Goal: Obtain resource: Obtain resource

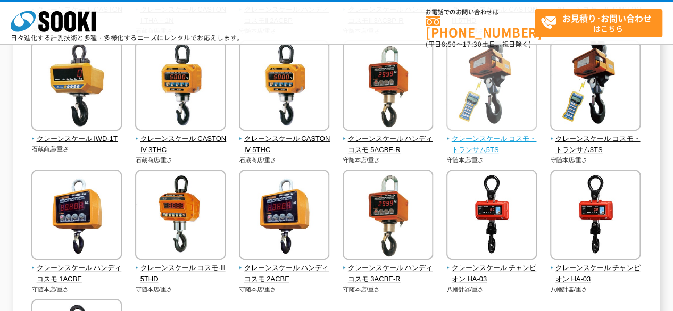
scroll to position [373, 0]
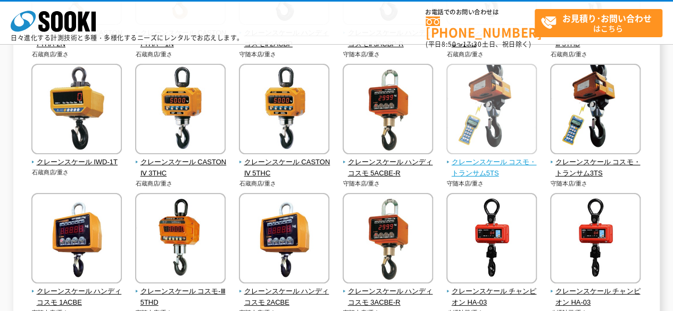
click at [478, 131] on img at bounding box center [491, 110] width 90 height 93
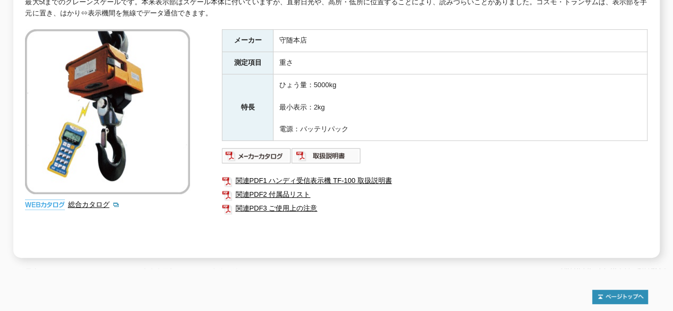
scroll to position [213, 0]
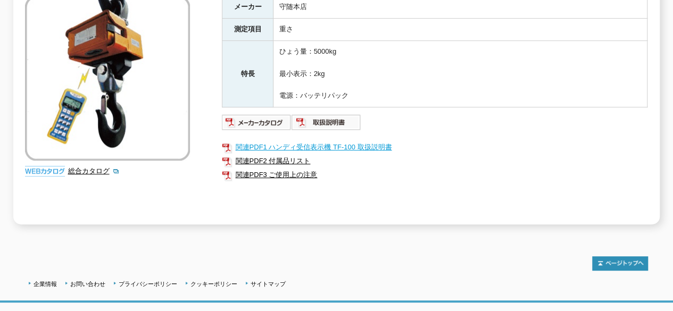
click at [302, 140] on link "関連PDF1 ハンディ受信表示機 TF-100 取扱説明書" at bounding box center [435, 147] width 426 height 14
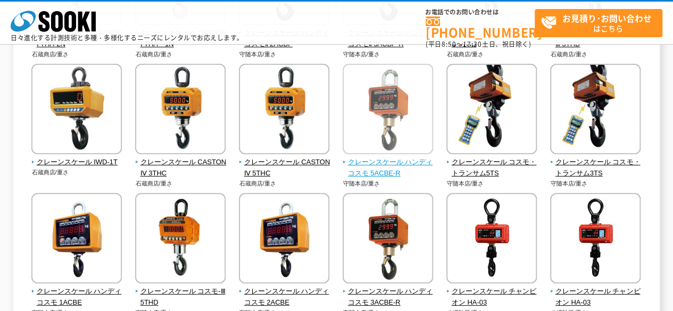
scroll to position [426, 0]
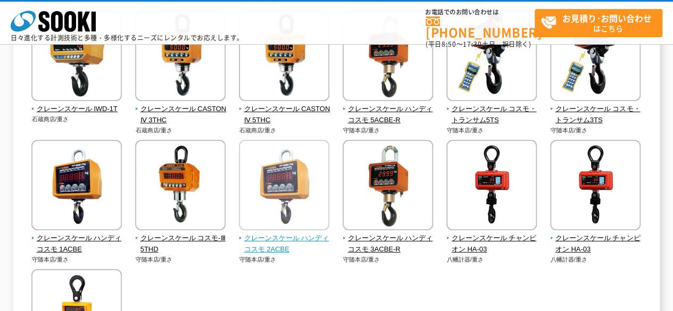
click at [277, 243] on span "クレーンスケール ハンディコスモ 2ACBE" at bounding box center [284, 244] width 91 height 22
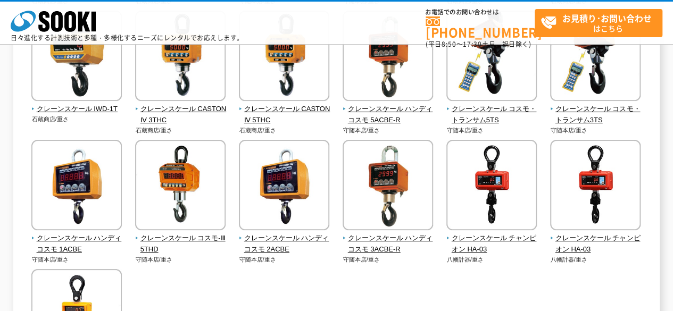
click at [349, 278] on div "デジタルクレーンスケール チャンピオン HJA-C1.5T(0.2kg/1.5t) 八幡計器/重さ" at bounding box center [336, 78] width 623 height 674
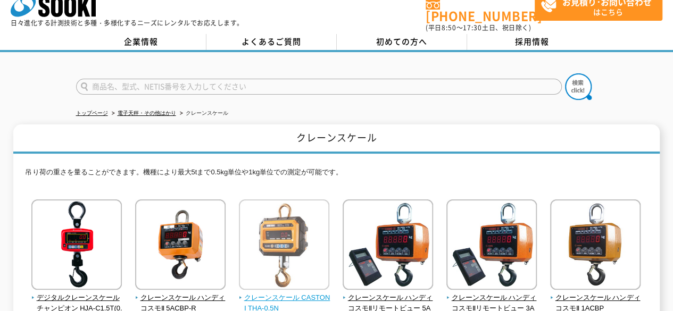
scroll to position [0, 0]
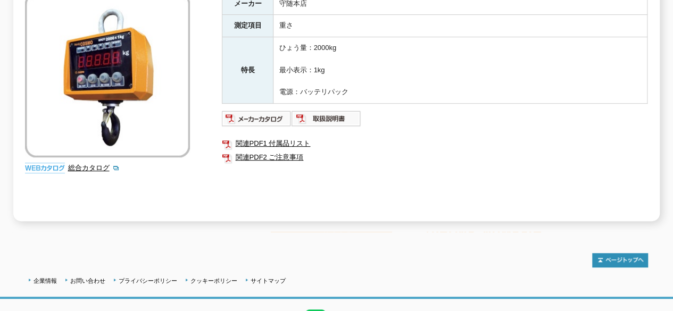
scroll to position [213, 0]
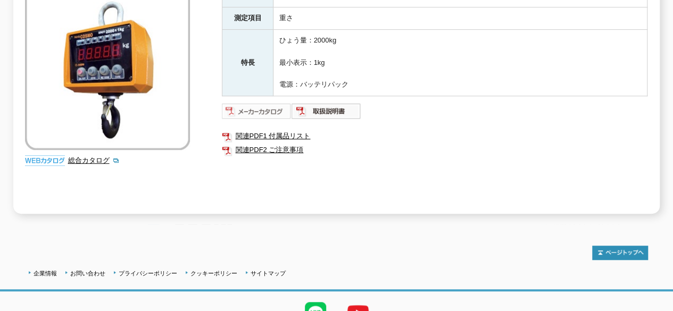
click at [253, 106] on img at bounding box center [257, 111] width 70 height 17
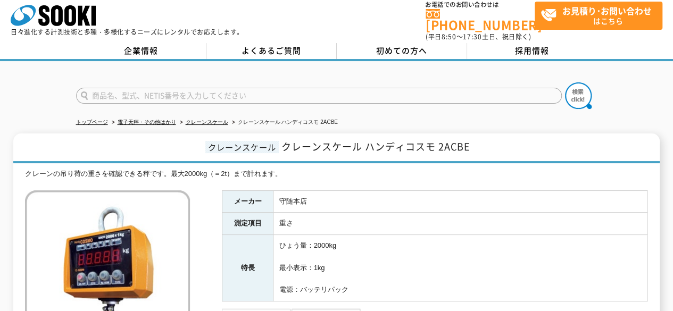
scroll to position [0, 0]
